Goal: Information Seeking & Learning: Learn about a topic

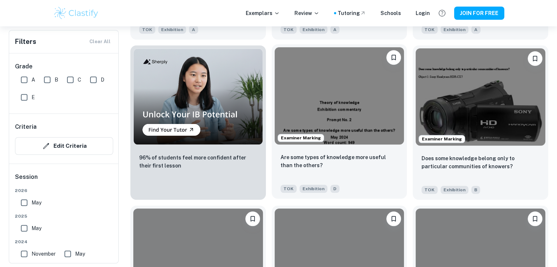
scroll to position [549, 0]
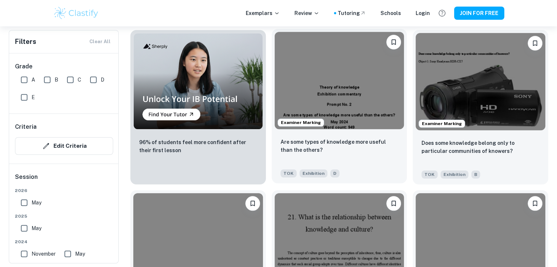
click at [359, 100] on img at bounding box center [340, 80] width 130 height 97
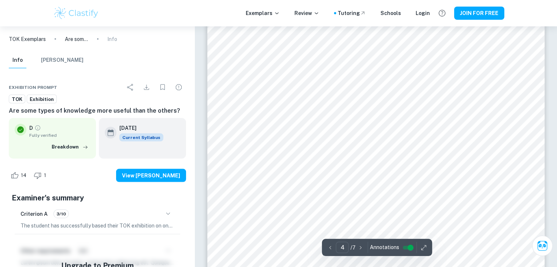
scroll to position [1611, 0]
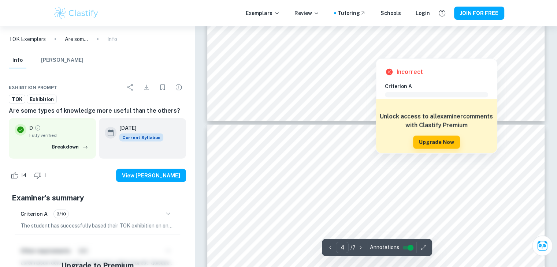
type input "5"
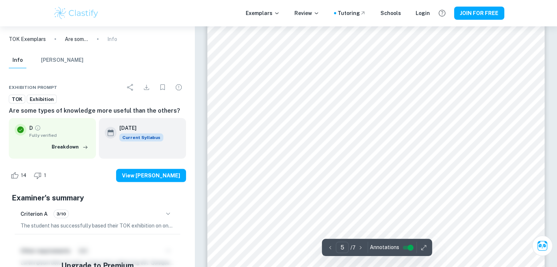
scroll to position [2051, 0]
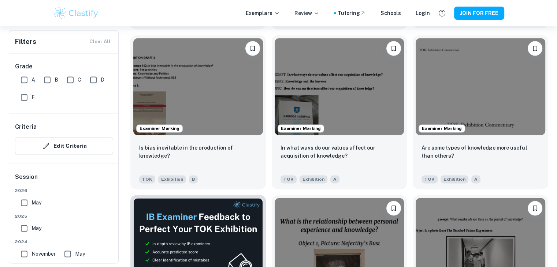
scroll to position [1025, 0]
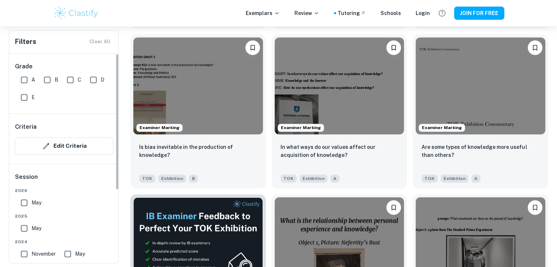
click at [25, 82] on input "A" at bounding box center [24, 80] width 15 height 15
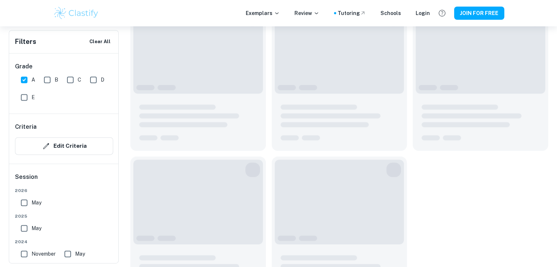
scroll to position [1043, 0]
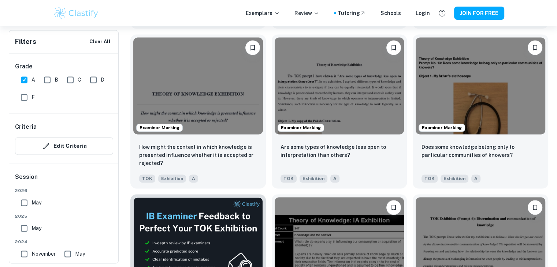
click at [25, 81] on input "A" at bounding box center [24, 80] width 15 height 15
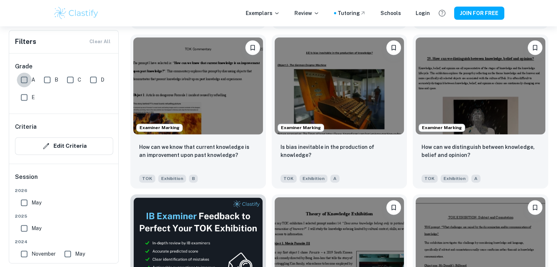
click at [25, 79] on input "A" at bounding box center [24, 80] width 15 height 15
checkbox input "true"
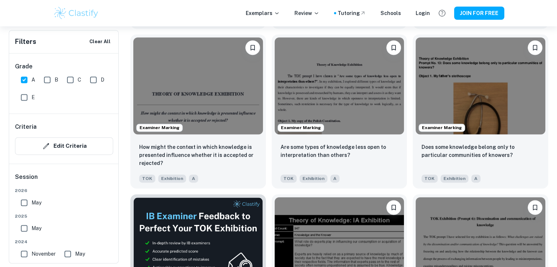
click at [47, 79] on input "B" at bounding box center [47, 80] width 15 height 15
checkbox input "true"
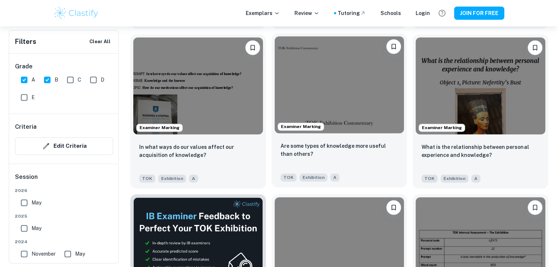
click at [337, 91] on img at bounding box center [340, 84] width 130 height 97
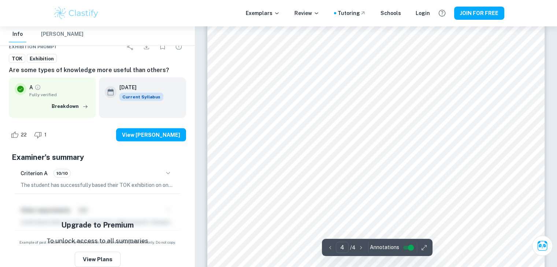
scroll to position [1582, 0]
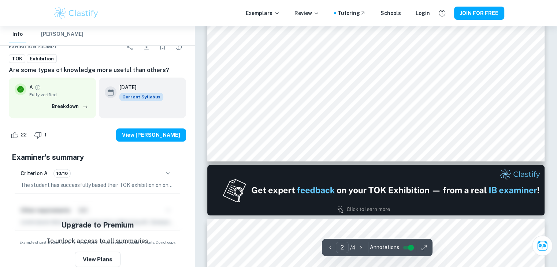
type input "1"
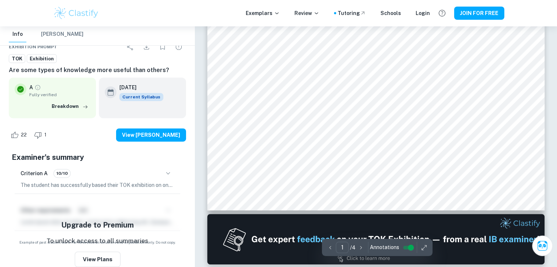
scroll to position [81, 0]
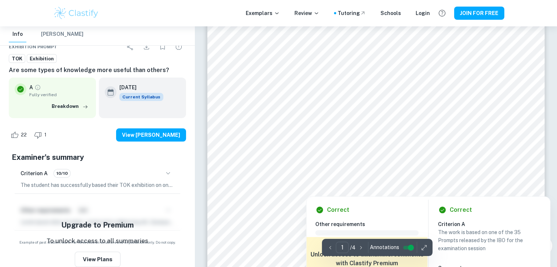
click at [264, 159] on div at bounding box center [376, 168] width 227 height 18
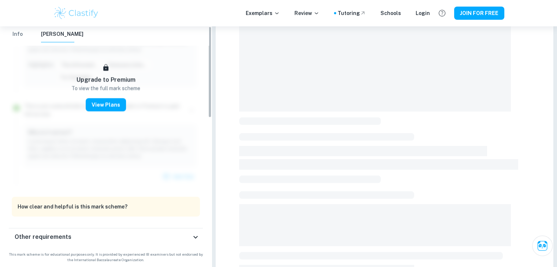
click at [264, 160] on span at bounding box center [378, 164] width 279 height 11
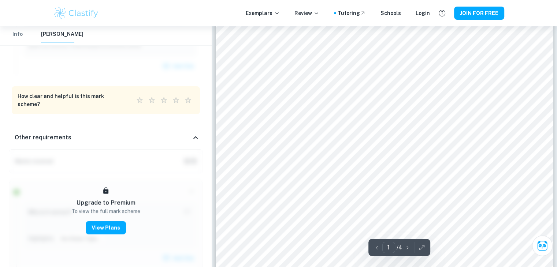
scroll to position [154, 0]
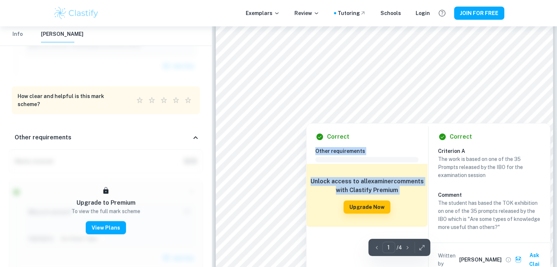
drag, startPoint x: 387, startPoint y: 122, endPoint x: 430, endPoint y: 129, distance: 42.7
click at [430, 129] on div "Correct Other requirements Comment Unlock access to all examiner comments with …" at bounding box center [428, 198] width 244 height 157
